Goal: Information Seeking & Learning: Learn about a topic

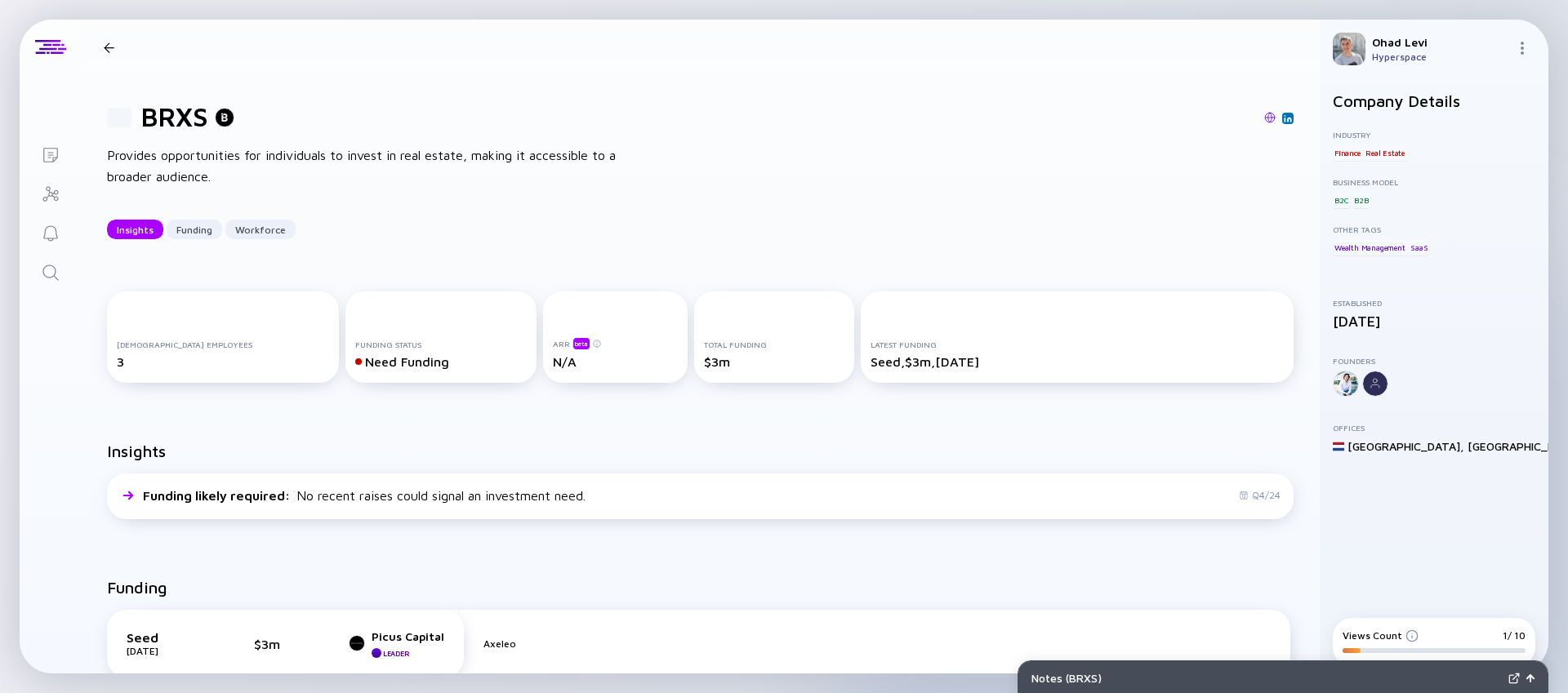
click at [105, 44] on div at bounding box center [108, 48] width 10 height 10
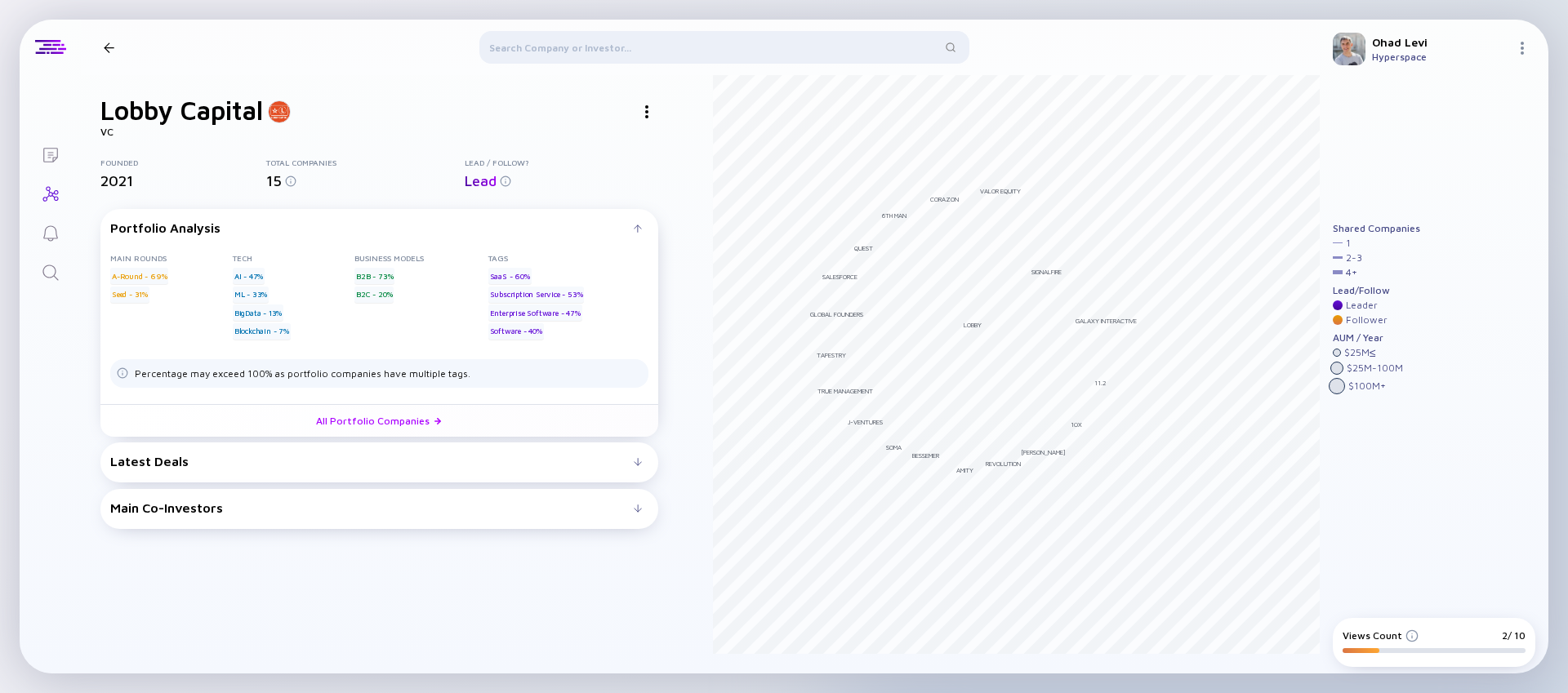
click at [591, 40] on div at bounding box center [724, 50] width 490 height 39
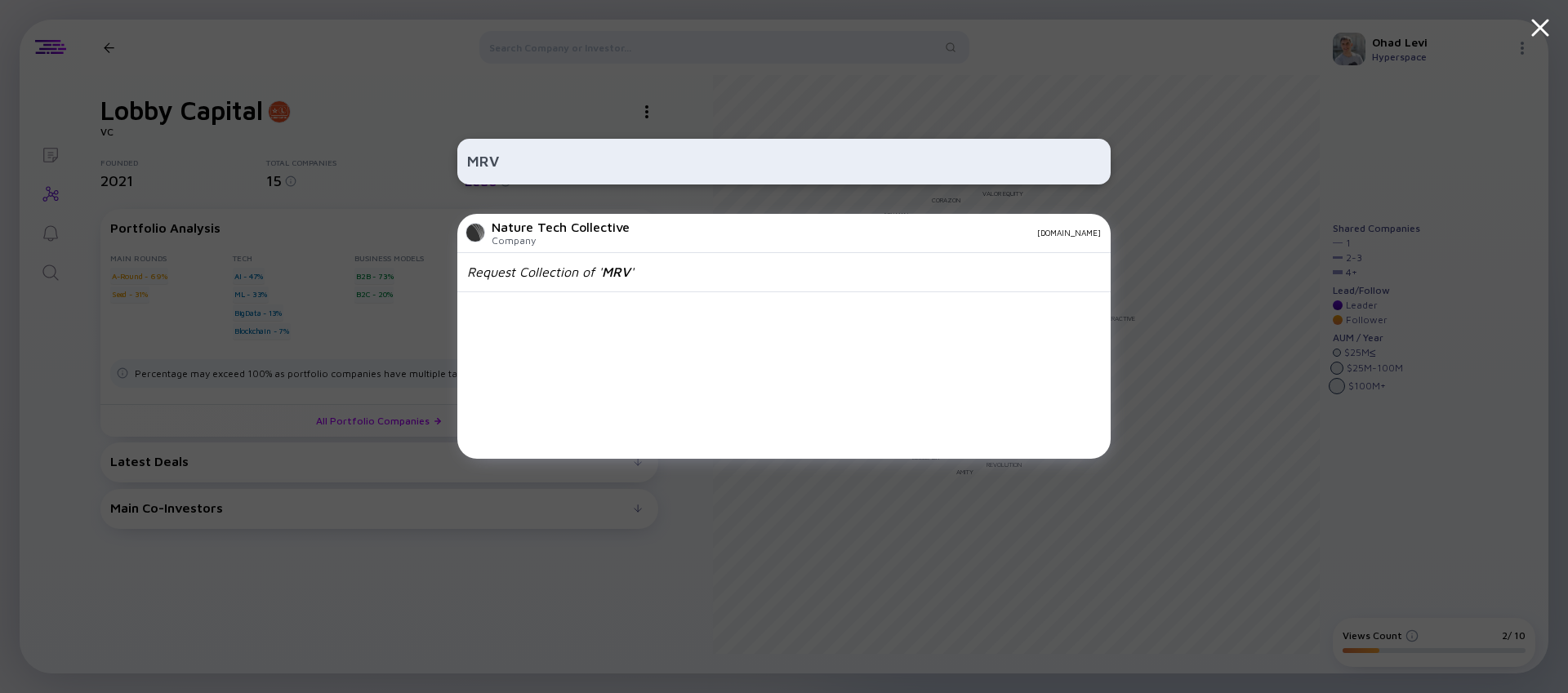
type input "MRV"
drag, startPoint x: 511, startPoint y: 160, endPoint x: 351, endPoint y: 165, distance: 160.1
click at [350, 165] on div "MRV Nature Tech Collective Company [DOMAIN_NAME] Request Collection of ' MRV '" at bounding box center [784, 346] width 1568 height 693
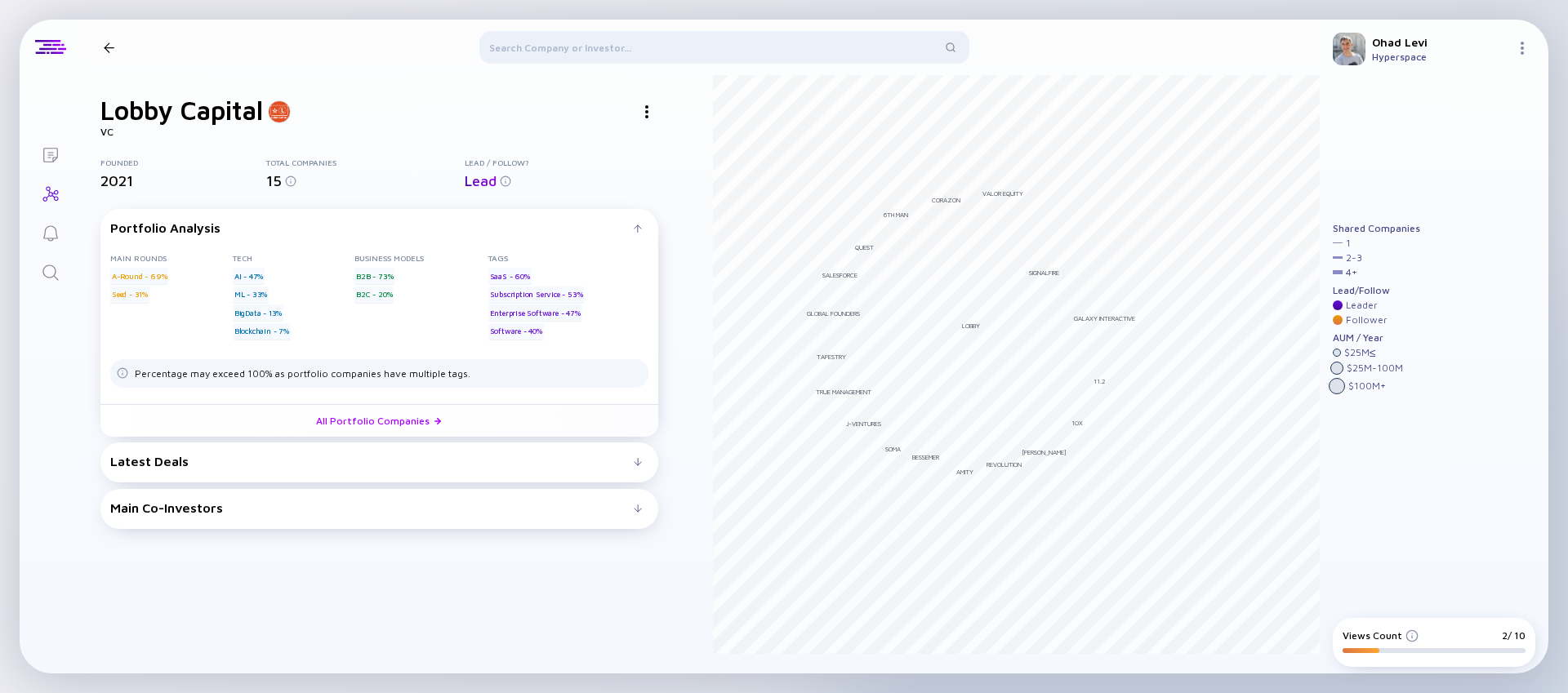
click at [535, 38] on div at bounding box center [724, 50] width 490 height 39
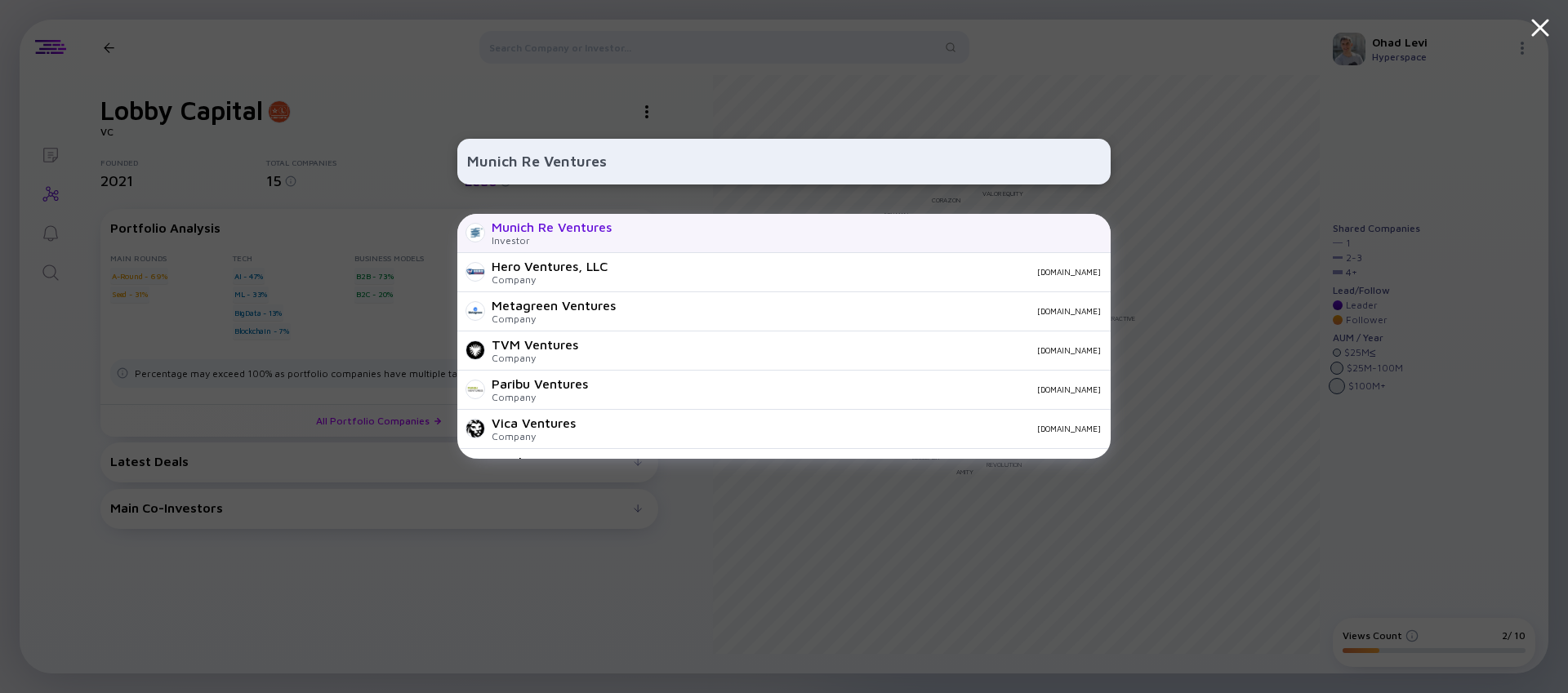
type input "Munich Re Ventures"
click at [582, 221] on div "Munich Re Ventures" at bounding box center [552, 226] width 120 height 14
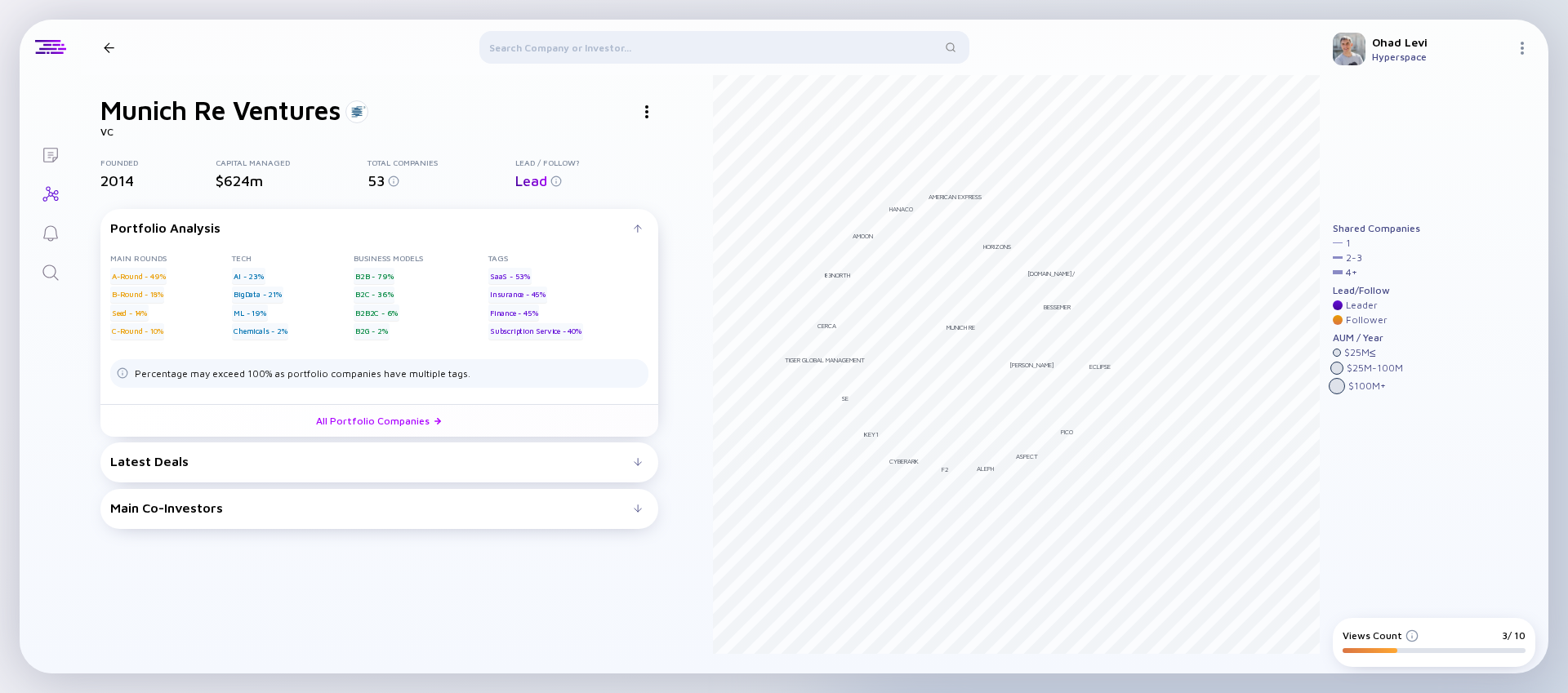
click at [504, 510] on div "Main Co-Investors" at bounding box center [372, 508] width 524 height 14
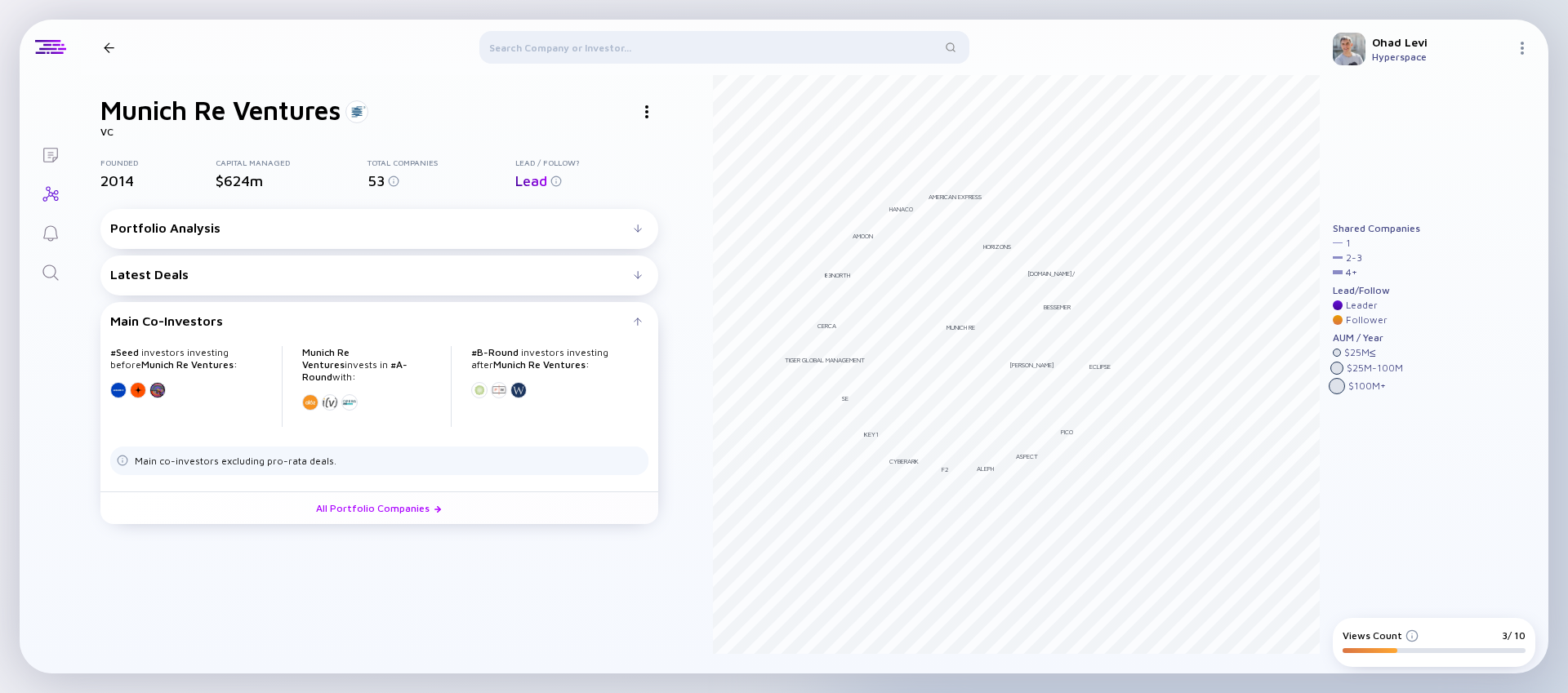
click at [175, 269] on div "Latest Deals" at bounding box center [372, 274] width 524 height 14
